Goal: Task Accomplishment & Management: Use online tool/utility

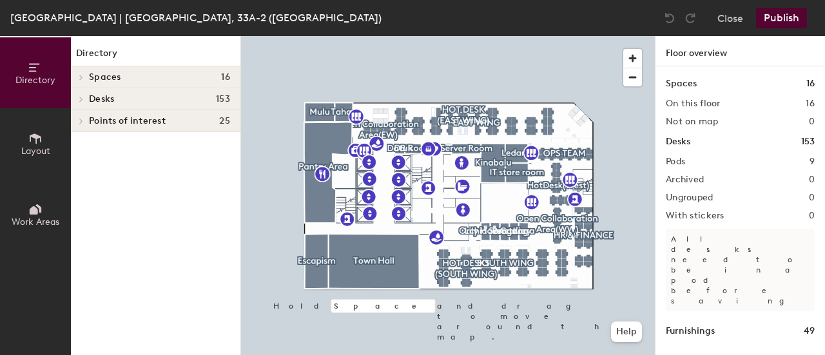
click at [32, 215] on icon at bounding box center [35, 209] width 14 height 14
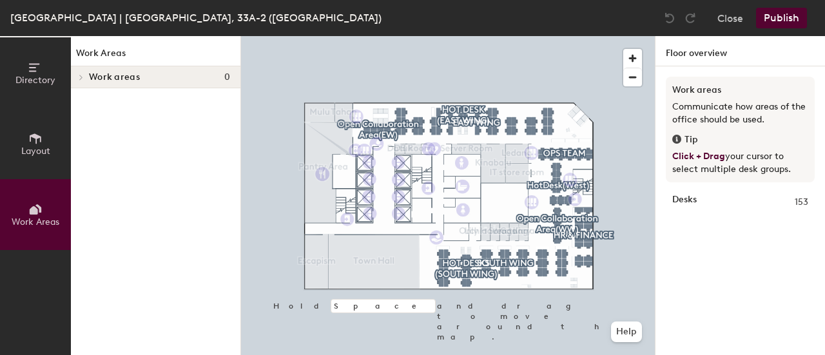
click at [29, 167] on button "Layout" at bounding box center [35, 143] width 71 height 71
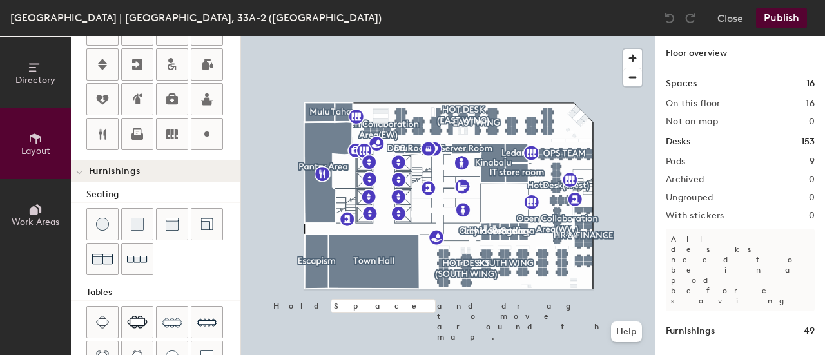
scroll to position [452, 0]
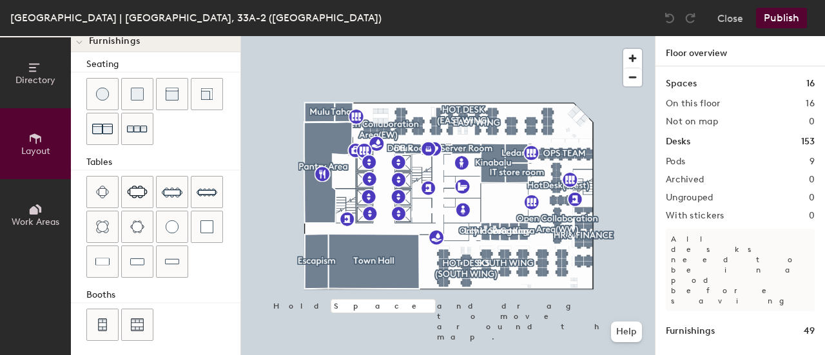
click at [63, 87] on button "Directory" at bounding box center [35, 72] width 71 height 71
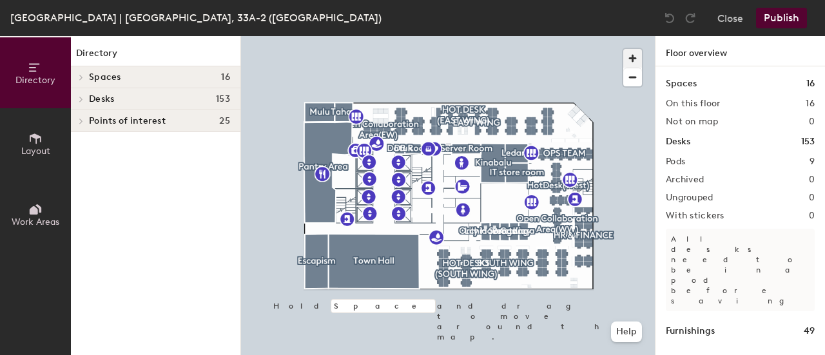
click at [637, 59] on span "button" at bounding box center [632, 58] width 19 height 19
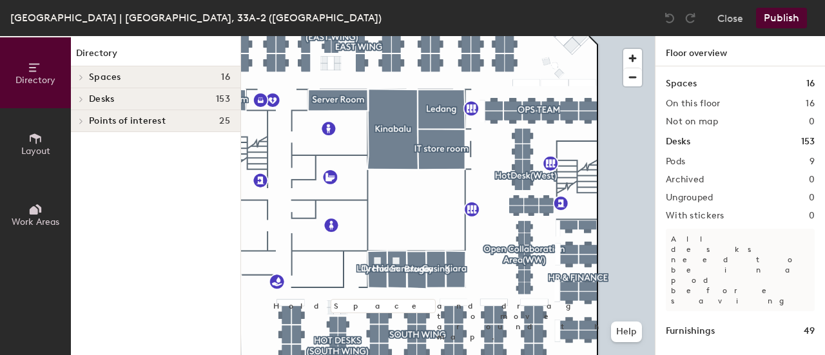
click at [679, 166] on h2 "Pods" at bounding box center [675, 162] width 19 height 10
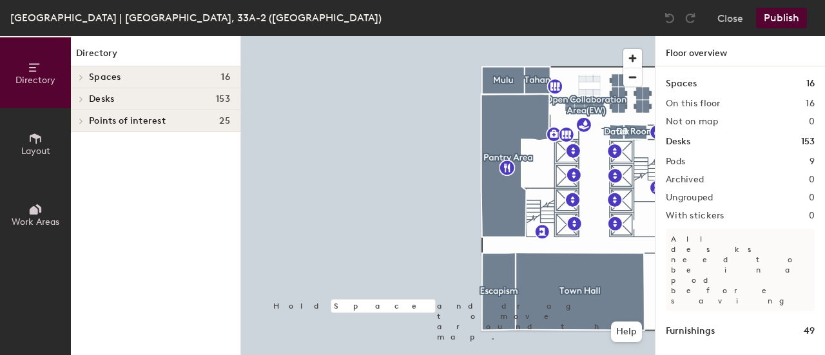
click at [41, 49] on button "Directory" at bounding box center [35, 72] width 71 height 71
click at [730, 17] on button "Close" at bounding box center [730, 18] width 26 height 21
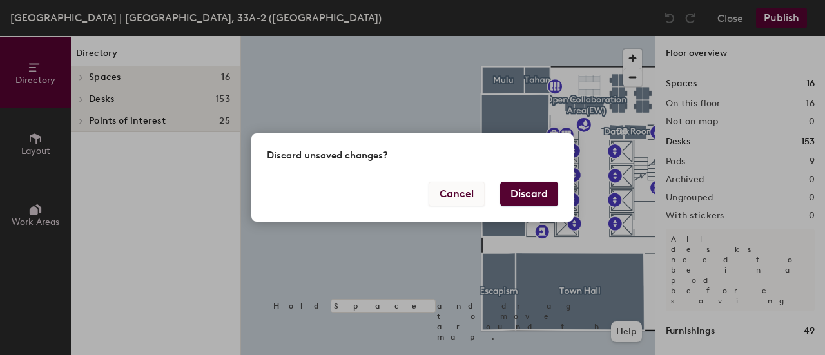
click at [464, 193] on button "Cancel" at bounding box center [457, 194] width 56 height 24
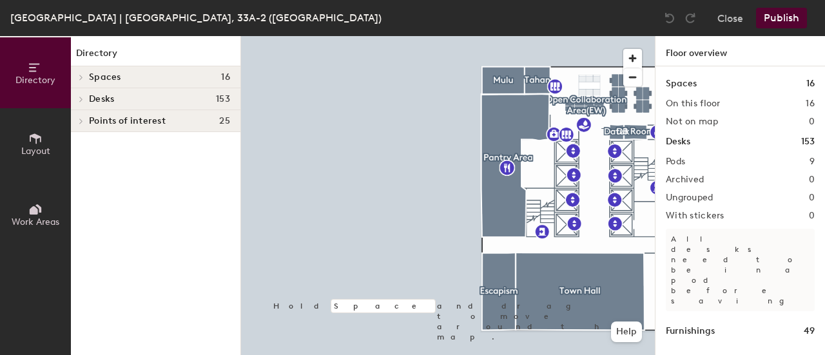
click at [108, 96] on span "Desks" at bounding box center [101, 99] width 25 height 10
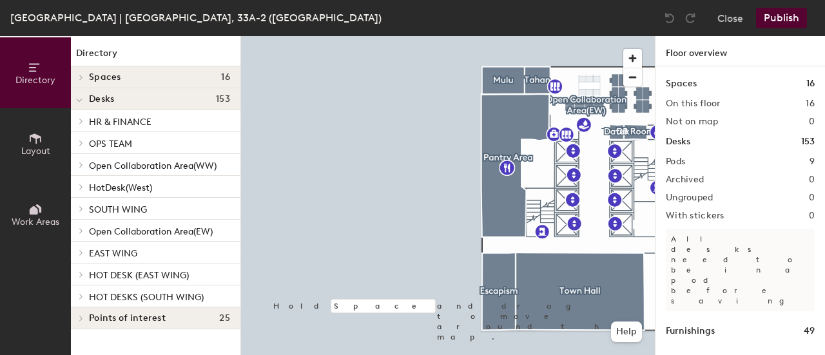
click at [37, 211] on icon at bounding box center [34, 210] width 8 height 8
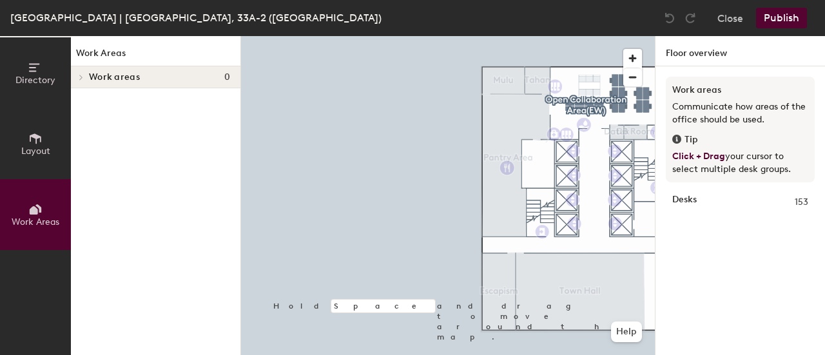
click at [26, 151] on span "Layout" at bounding box center [35, 151] width 29 height 11
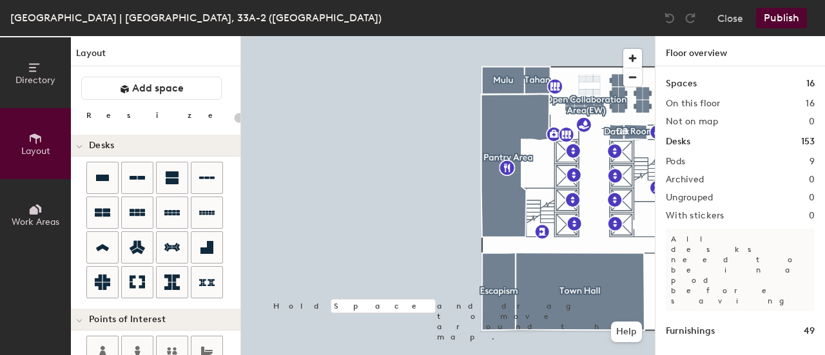
click at [513, 36] on div at bounding box center [448, 36] width 414 height 0
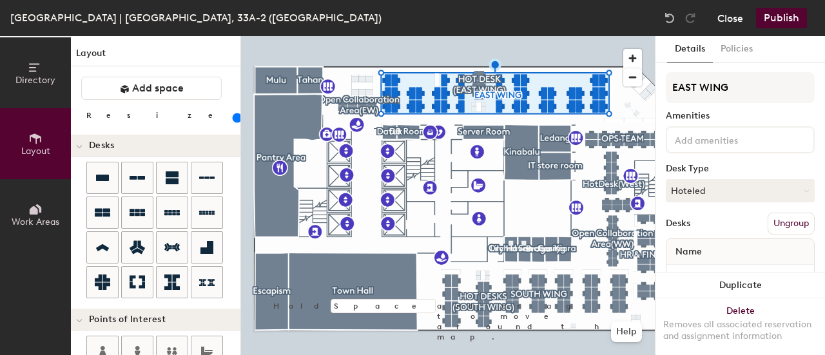
click at [733, 28] on button "Close" at bounding box center [730, 18] width 26 height 21
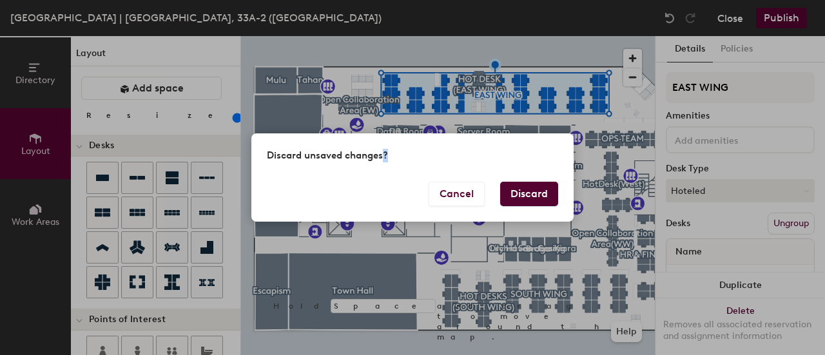
click at [733, 28] on div "Discard unsaved changes? Cancel Discard" at bounding box center [412, 177] width 825 height 355
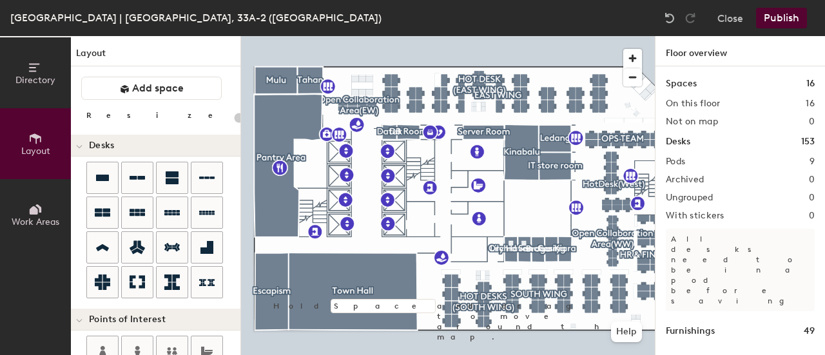
type input "20"
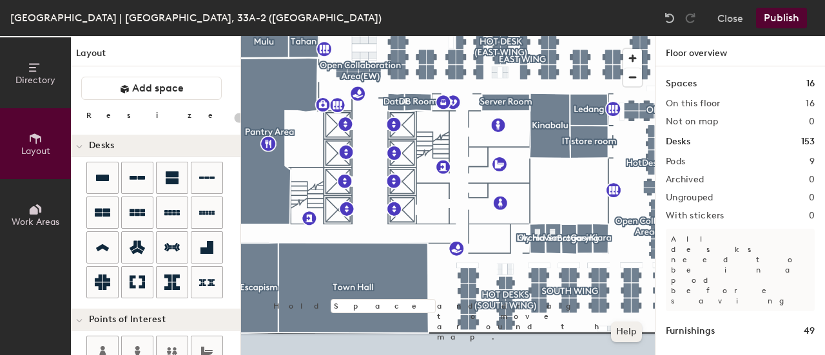
click at [617, 336] on button "Help" at bounding box center [626, 332] width 31 height 21
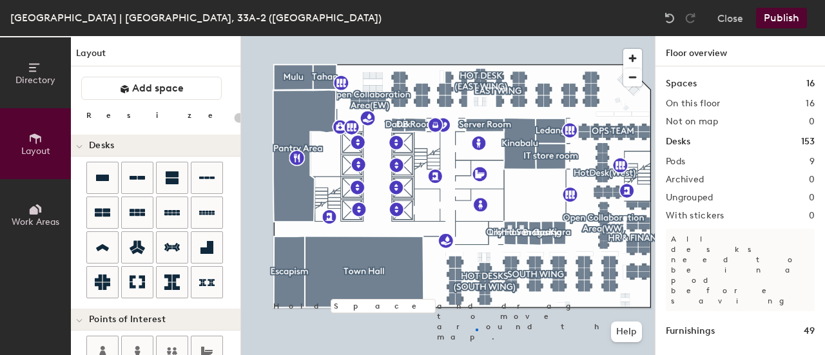
click at [476, 36] on div at bounding box center [448, 36] width 414 height 0
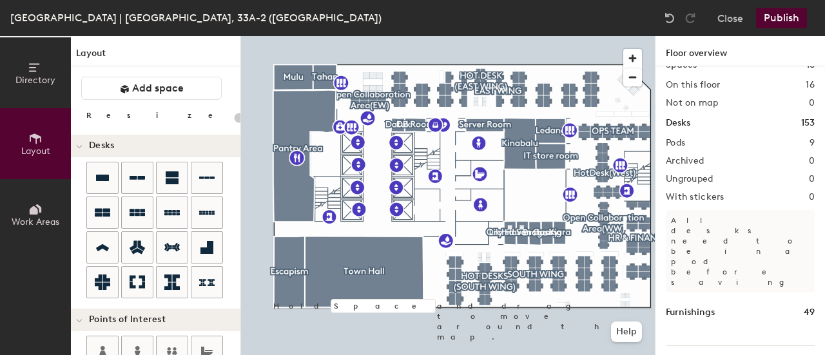
scroll to position [77, 0]
